Goal: Task Accomplishment & Management: Manage account settings

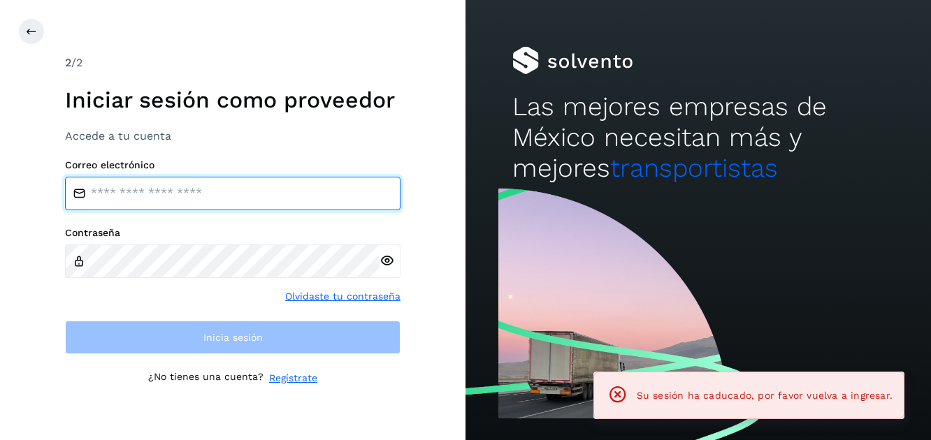
type input "**********"
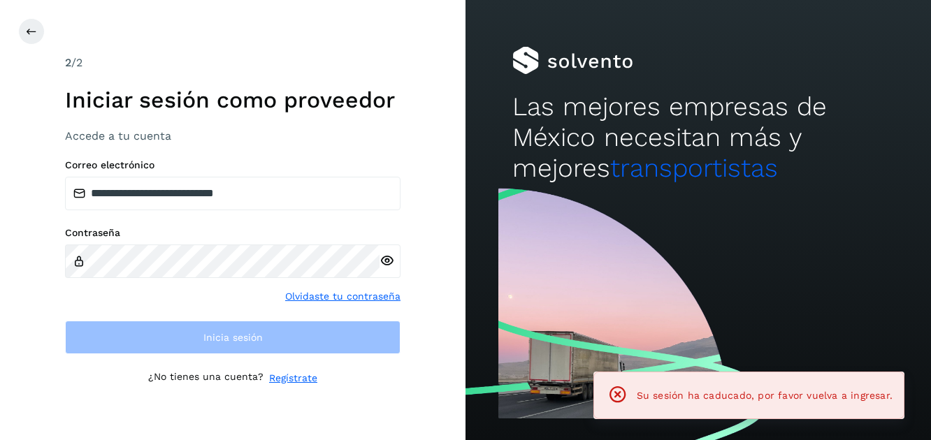
click at [384, 260] on icon at bounding box center [386, 261] width 15 height 15
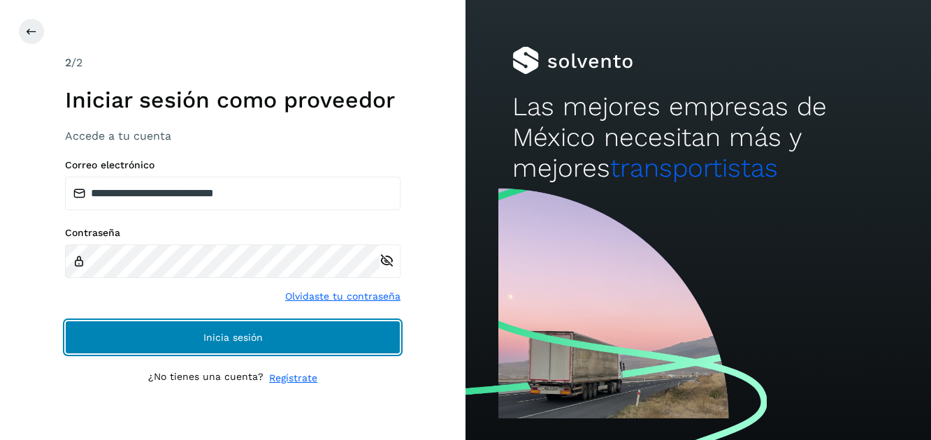
click at [226, 335] on span "Inicia sesión" at bounding box center [232, 338] width 59 height 10
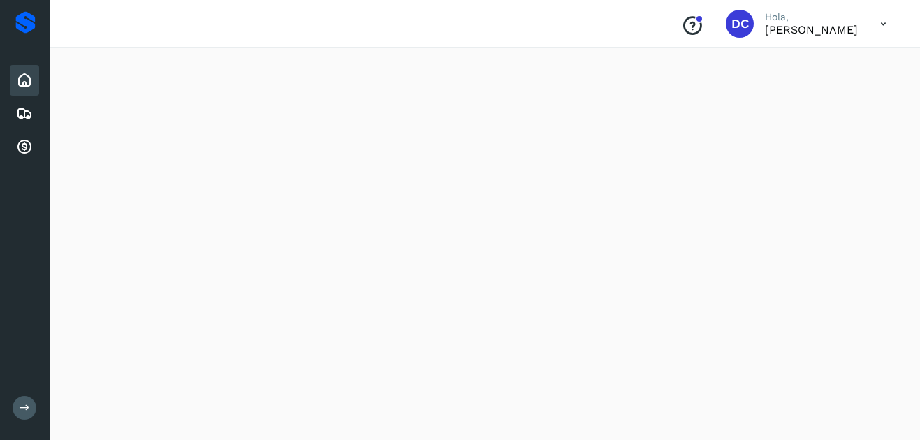
scroll to position [1025, 0]
click at [23, 84] on icon at bounding box center [24, 80] width 17 height 17
click at [24, 144] on icon at bounding box center [24, 147] width 17 height 17
